Goal: Browse casually: Explore the website without a specific task or goal

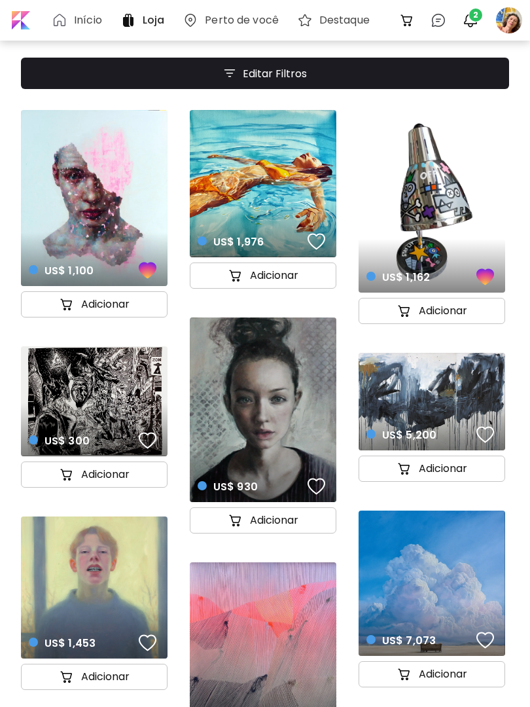
click at [474, 16] on span "2" at bounding box center [476, 15] width 13 height 13
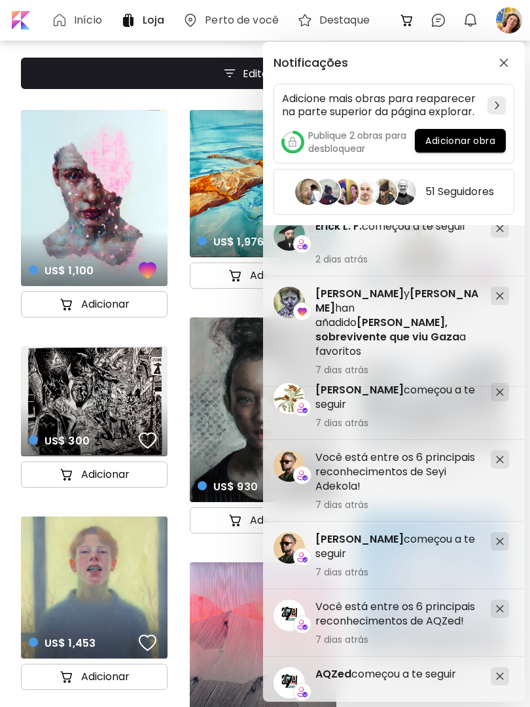
scroll to position [13, 0]
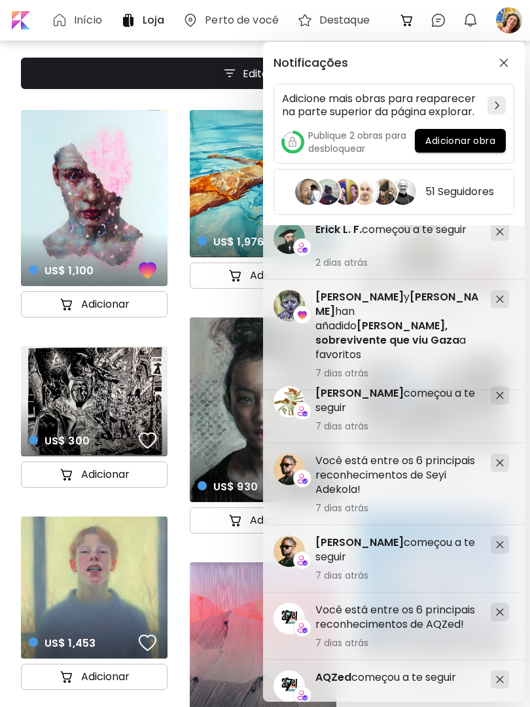
click at [294, 465] on image at bounding box center [289, 469] width 31 height 31
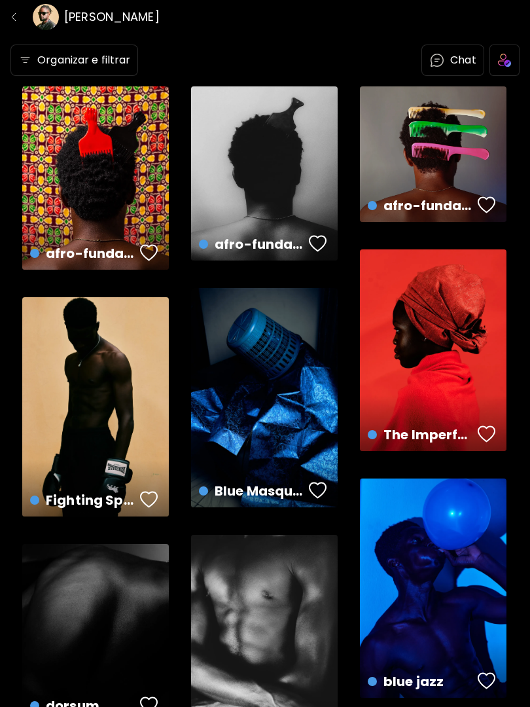
click at [114, 18] on h6 "[PERSON_NAME]" at bounding box center [112, 17] width 96 height 16
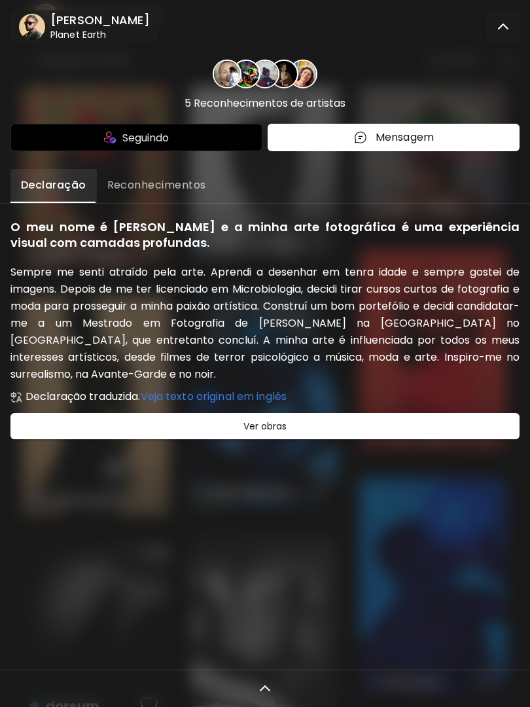
click at [81, 34] on h6 "Planet Earth" at bounding box center [100, 34] width 100 height 13
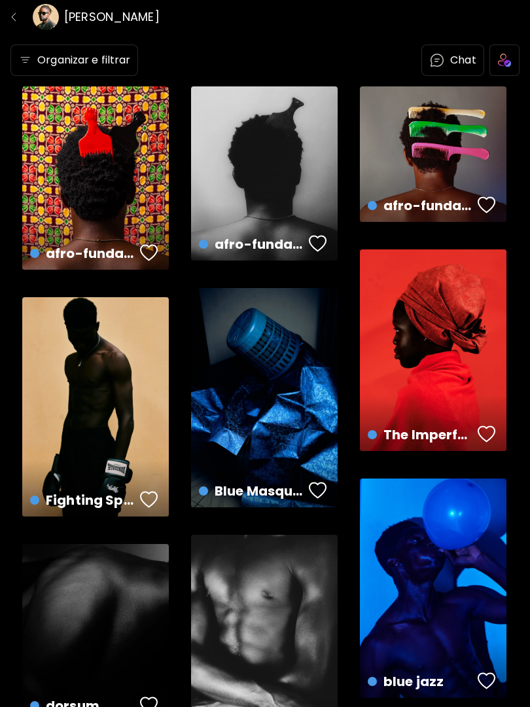
click at [148, 251] on div "button" at bounding box center [149, 253] width 18 height 20
click at [485, 210] on div "button" at bounding box center [487, 205] width 18 height 20
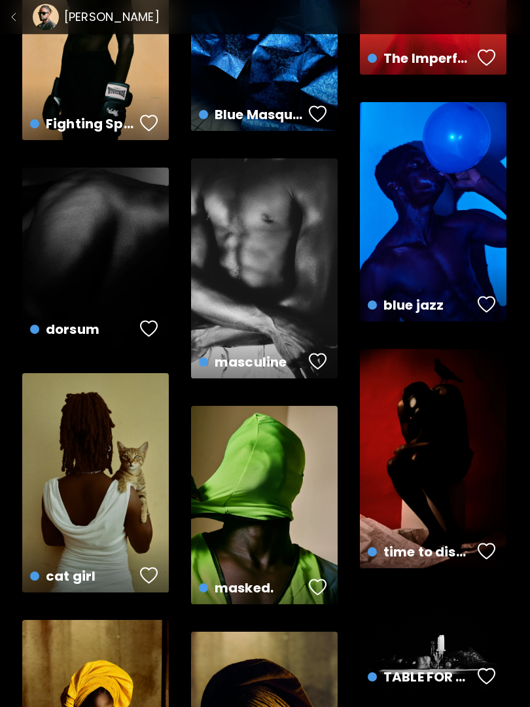
scroll to position [379, 0]
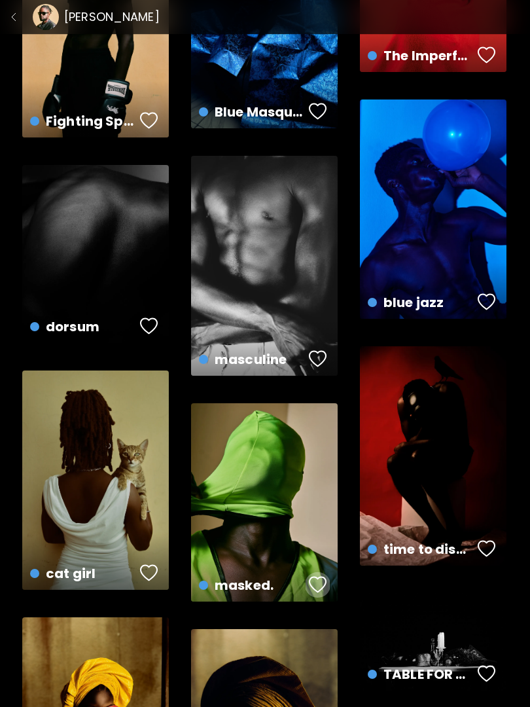
click at [311, 582] on div "button" at bounding box center [318, 585] width 18 height 20
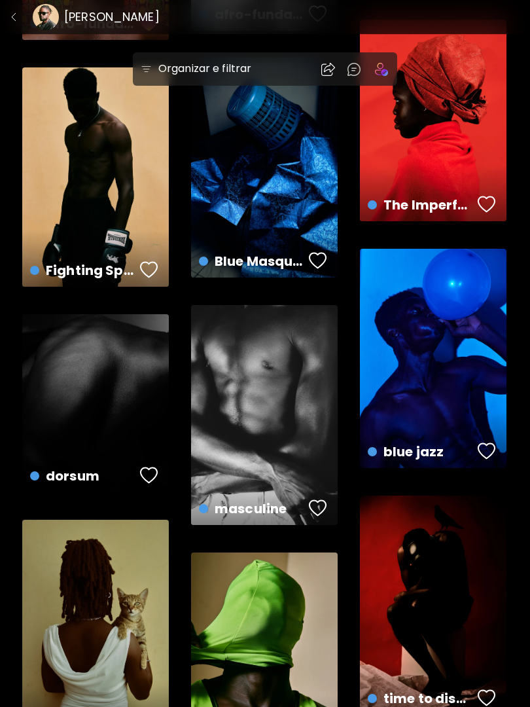
scroll to position [223, 0]
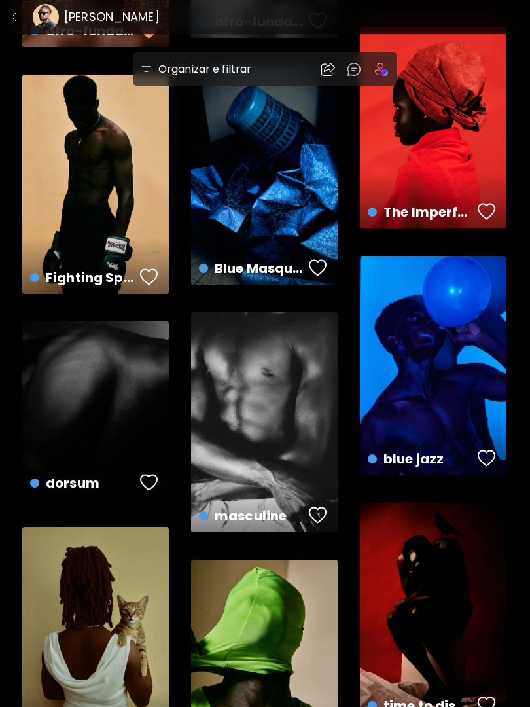
click at [485, 213] on div "button" at bounding box center [487, 212] width 18 height 20
click at [9, 22] on img "button" at bounding box center [14, 17] width 10 height 10
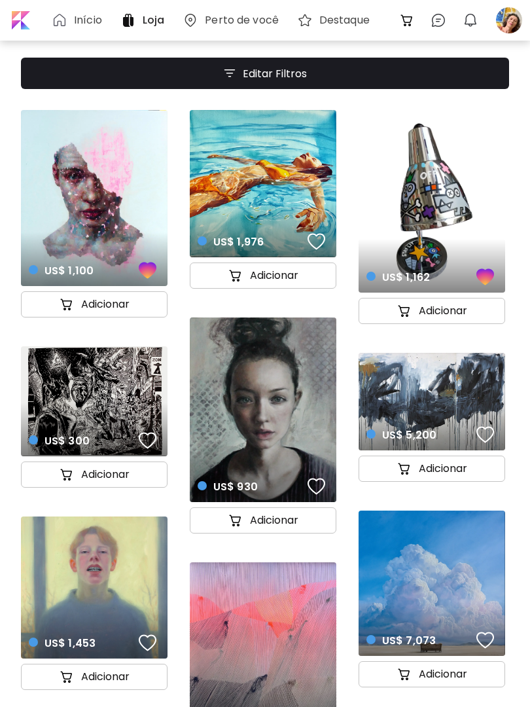
click at [16, 22] on div at bounding box center [20, 20] width 26 height 26
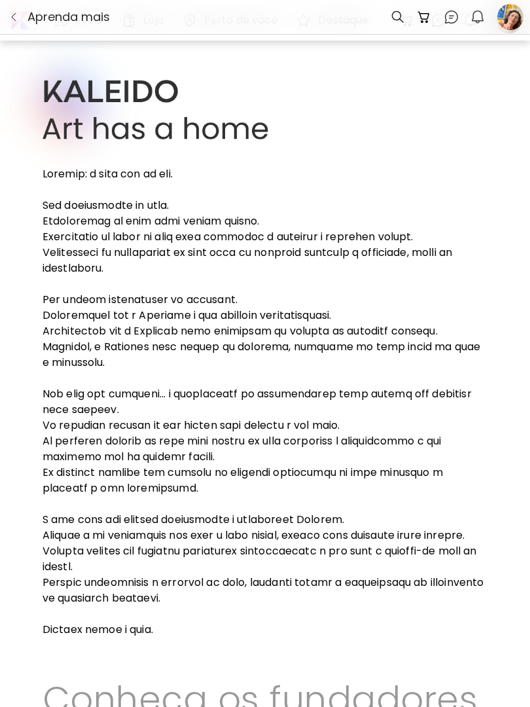
click at [509, 11] on div at bounding box center [511, 17] width 24 height 33
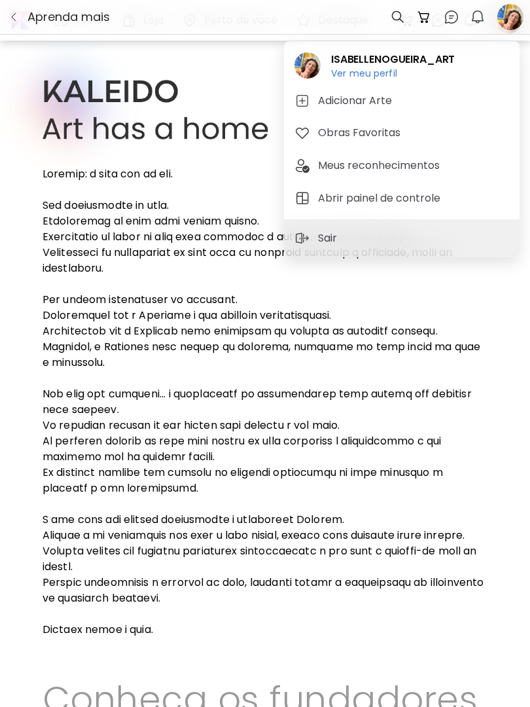
click at [400, 65] on h2 "ISABELLENOGUEIRA_ART" at bounding box center [393, 60] width 124 height 16
